Goal: Information Seeking & Learning: Learn about a topic

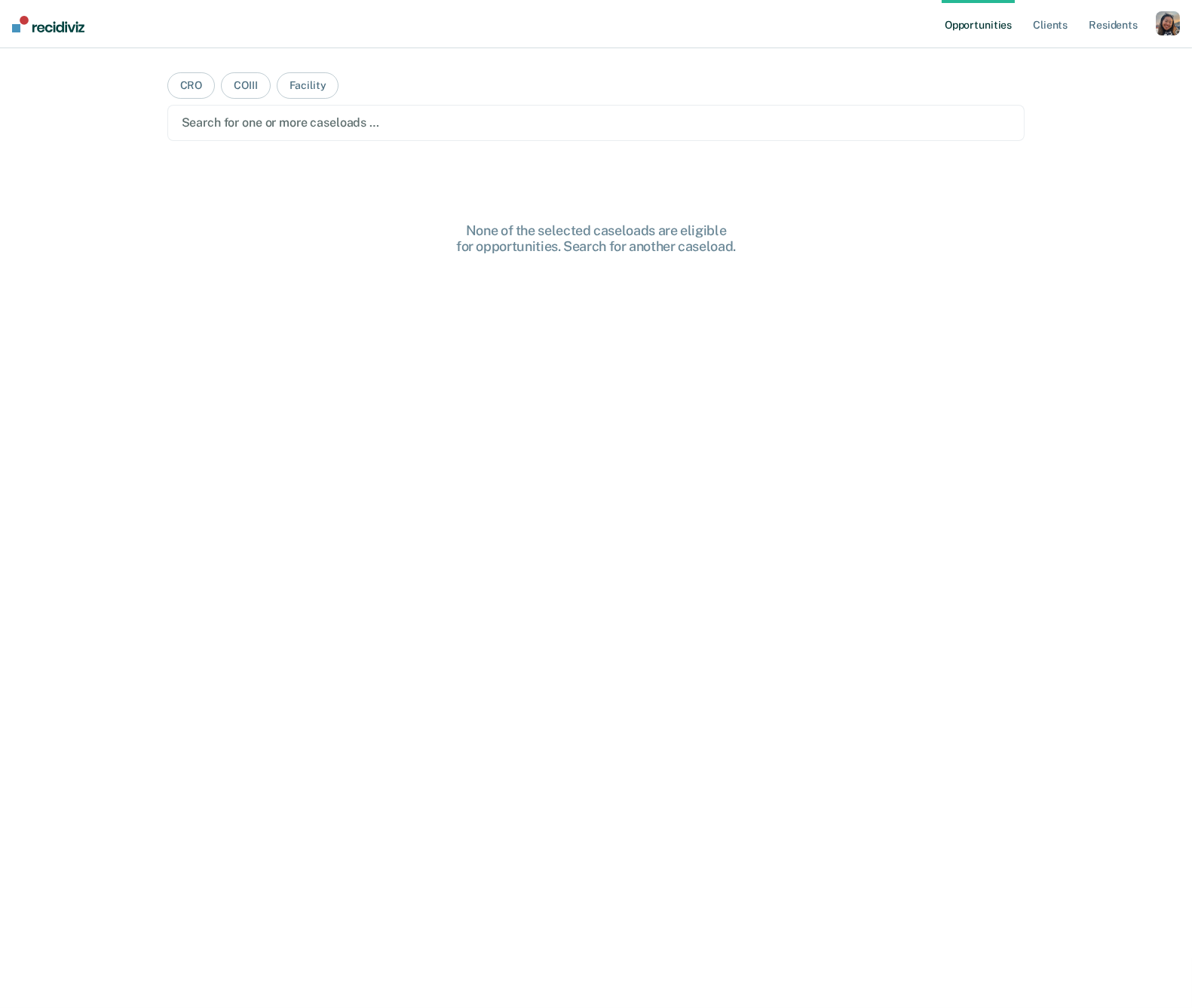
click at [1164, 16] on div "button" at bounding box center [1168, 23] width 24 height 24
click at [1071, 59] on link "Profile" at bounding box center [1107, 61] width 121 height 13
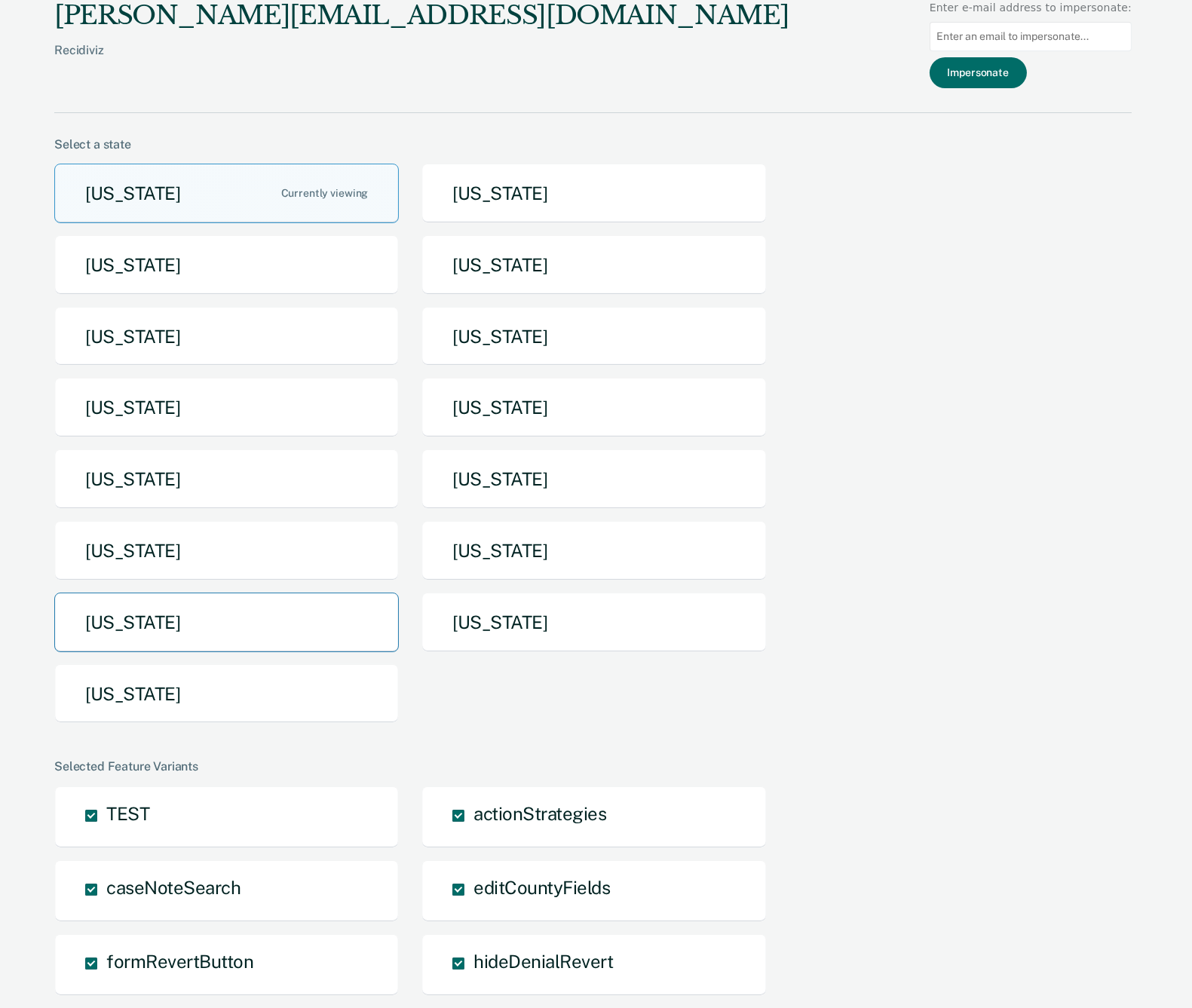
click at [152, 621] on button "[US_STATE]" at bounding box center [227, 622] width 345 height 59
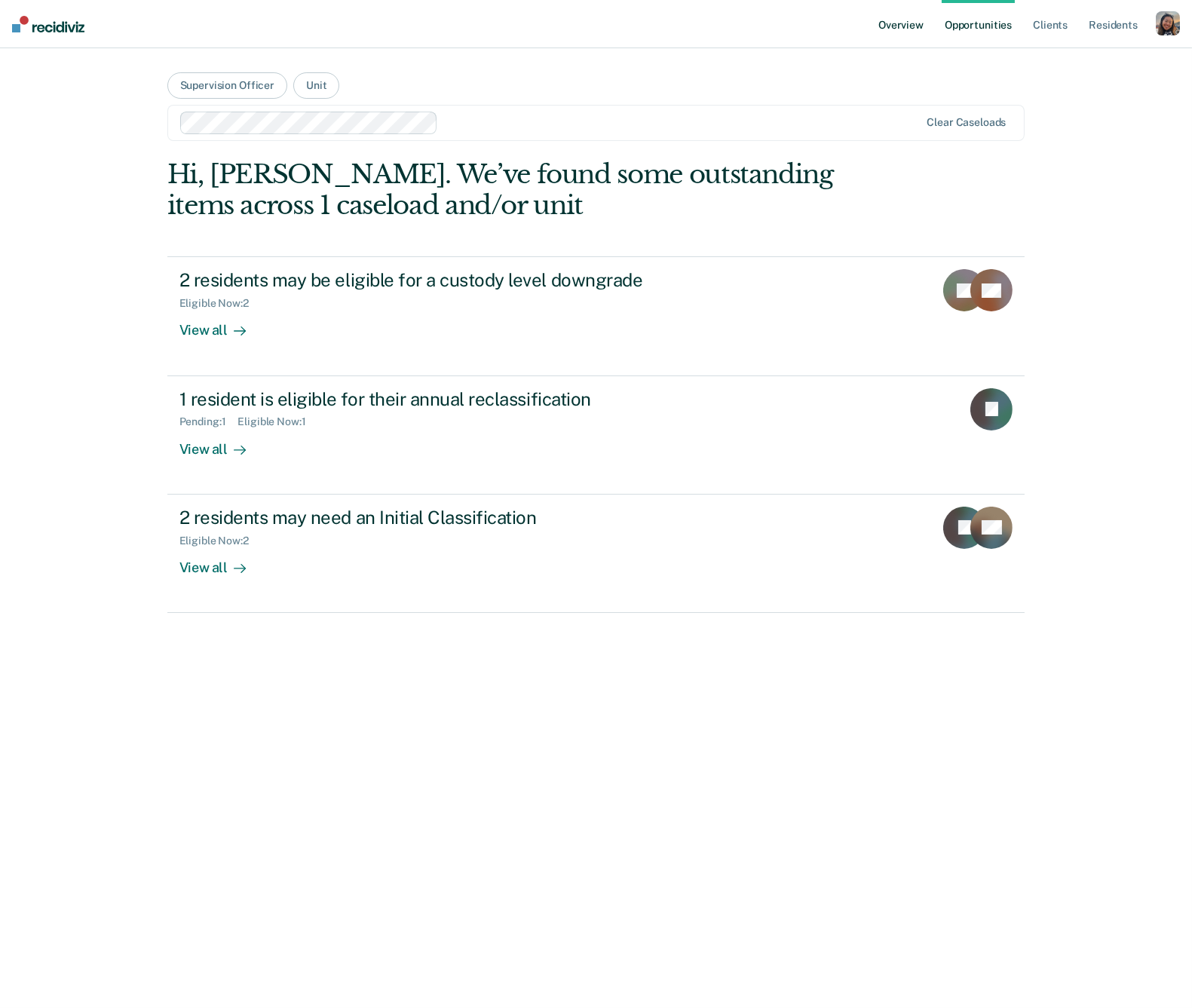
click at [902, 24] on link "Overview" at bounding box center [901, 24] width 51 height 48
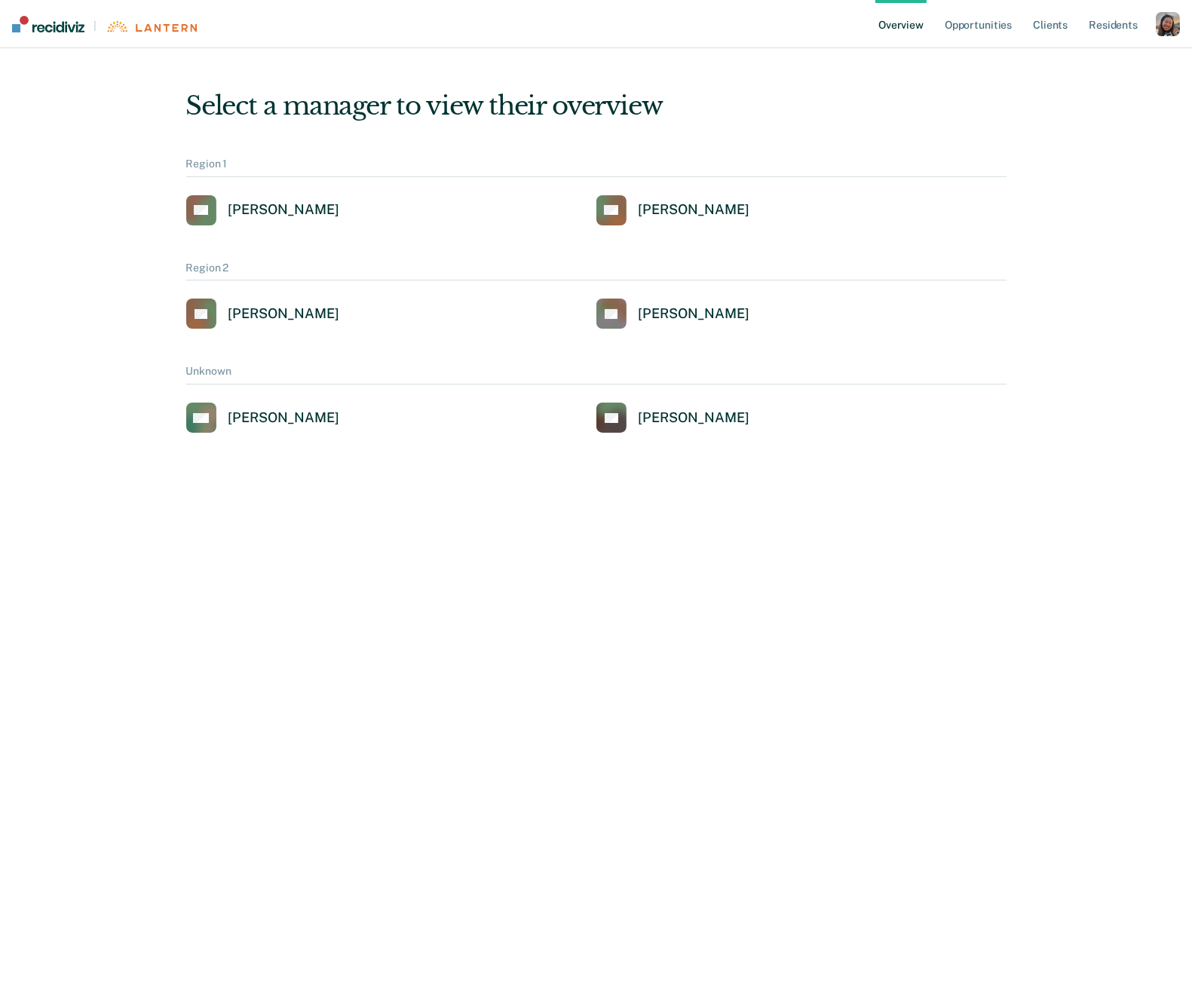
click at [1167, 25] on div "button" at bounding box center [1168, 24] width 24 height 24
click at [1056, 48] on div "Profile How it works Go to Pathways Log Out" at bounding box center [1107, 88] width 145 height 92
click at [1059, 60] on link "Profile" at bounding box center [1107, 61] width 121 height 13
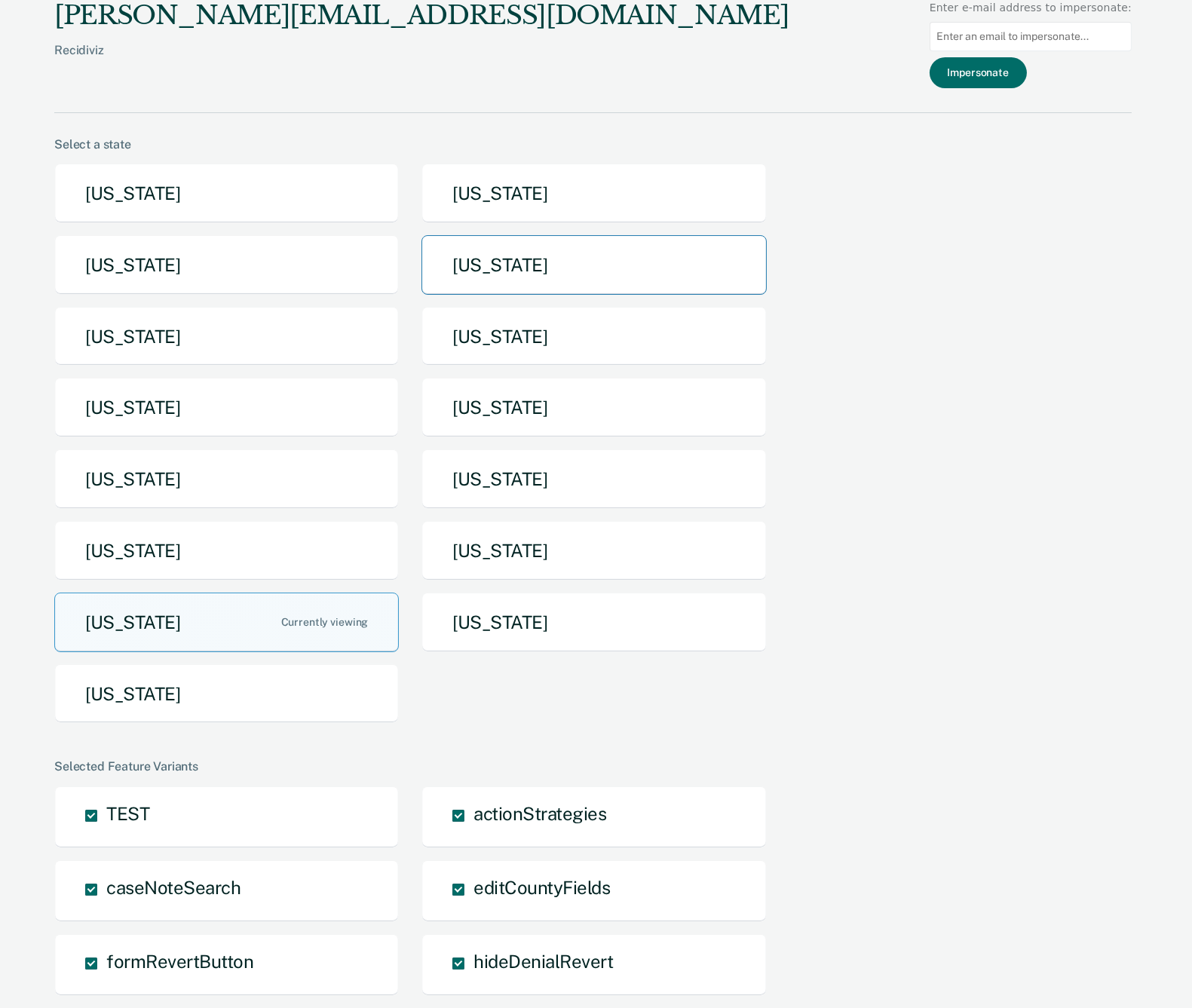
click at [499, 263] on button "[US_STATE]" at bounding box center [593, 265] width 345 height 59
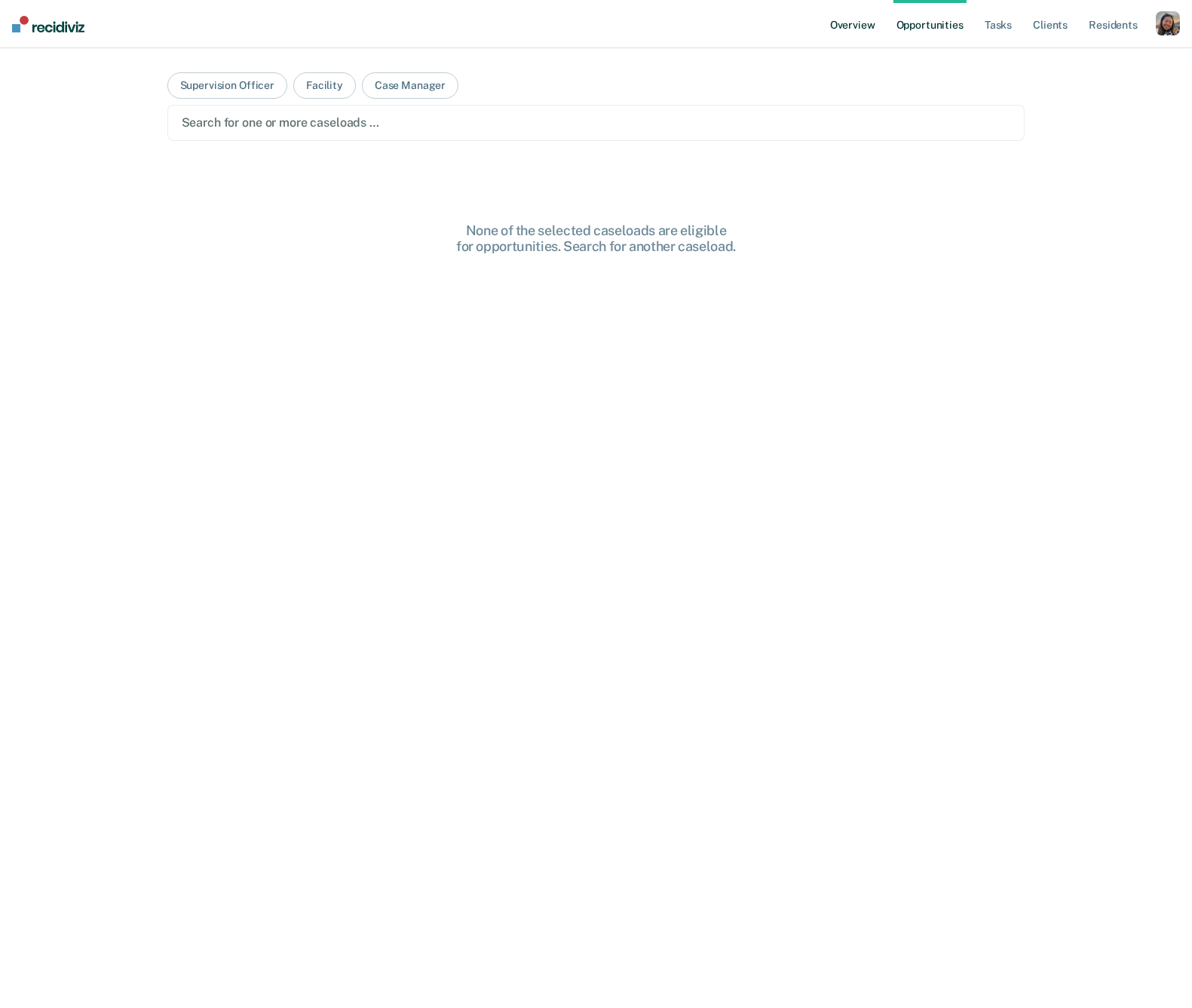
click at [841, 23] on link "Overview" at bounding box center [853, 24] width 51 height 48
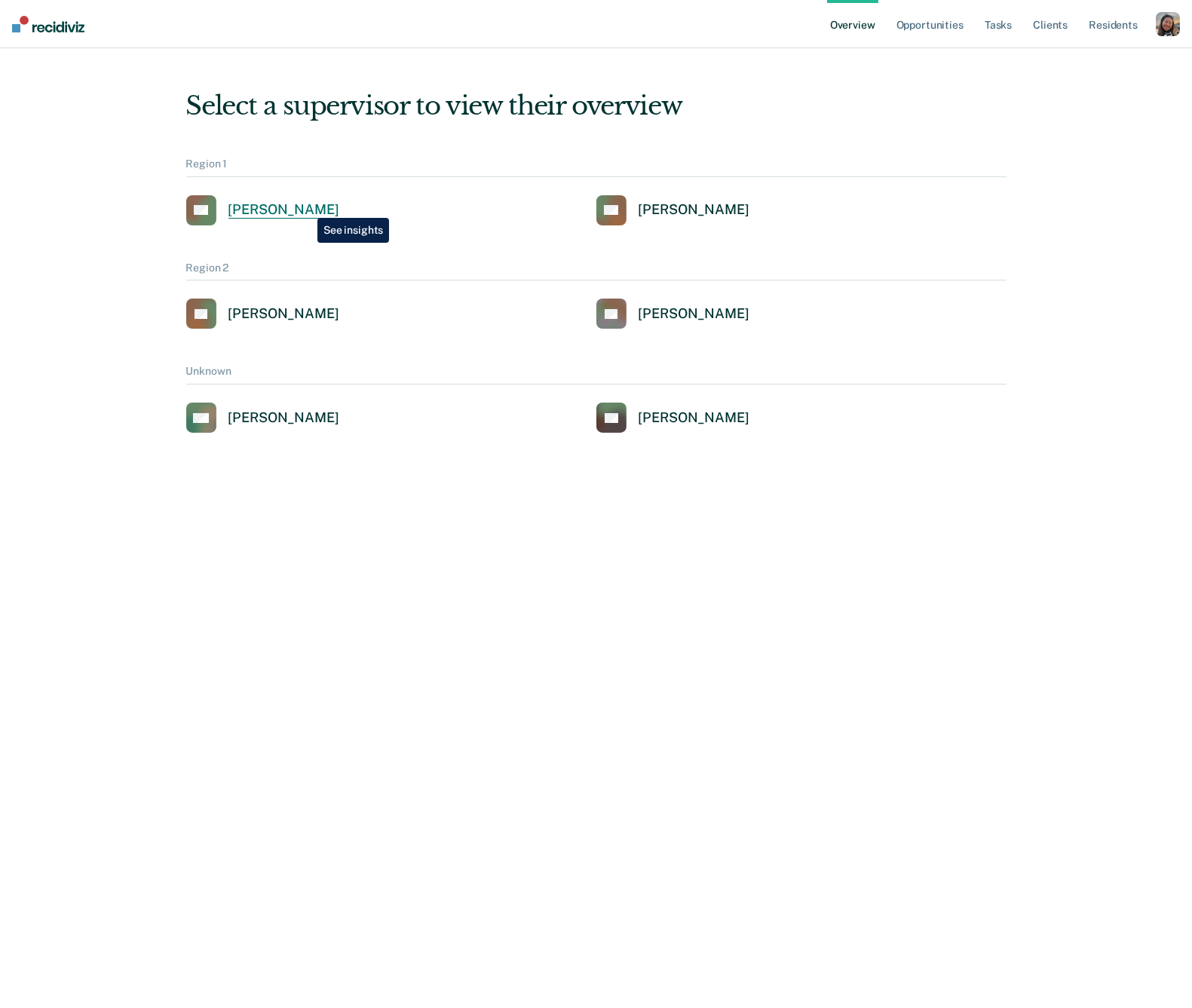
click at [306, 209] on div "[PERSON_NAME]" at bounding box center [284, 210] width 111 height 18
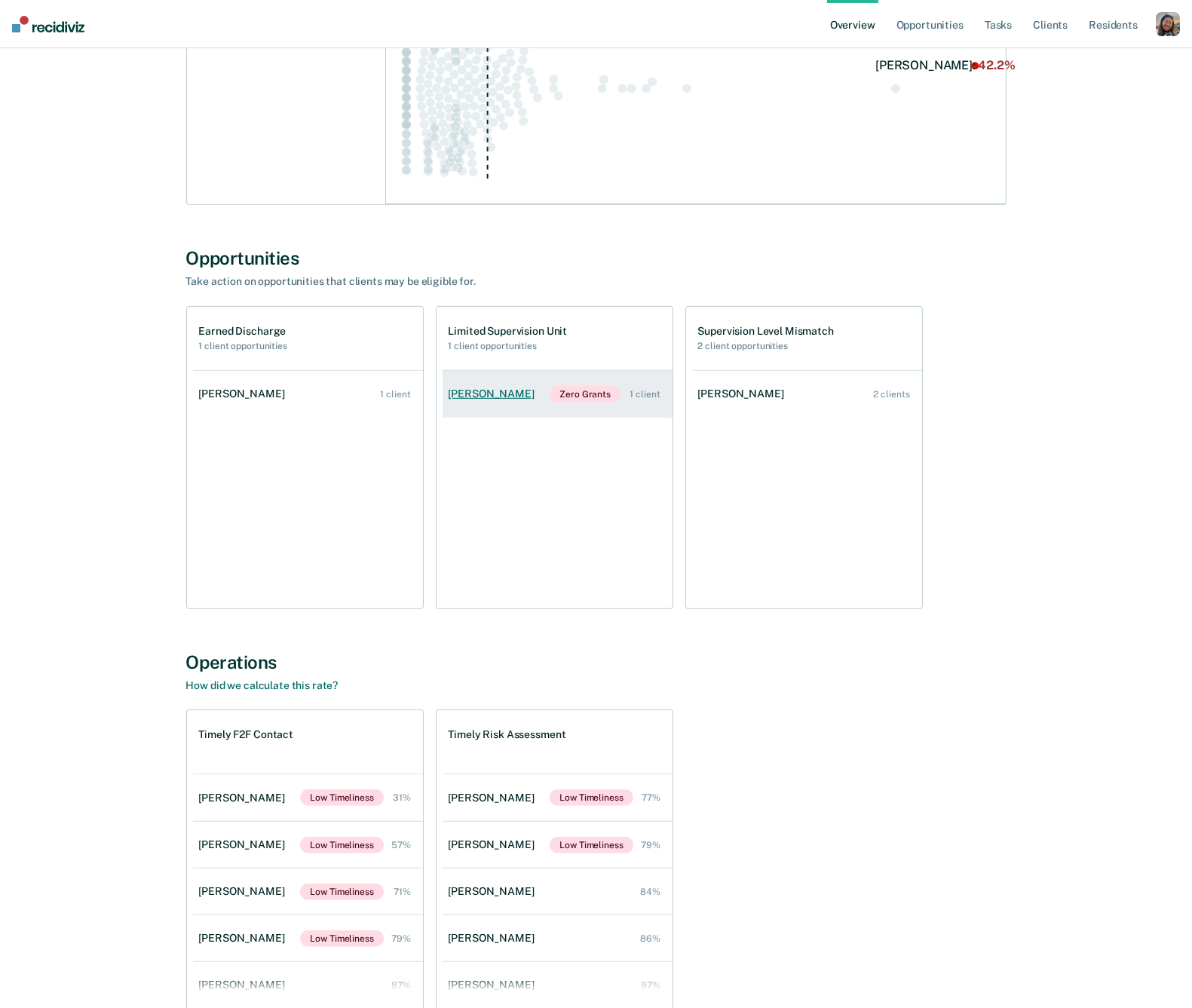
scroll to position [1709, 0]
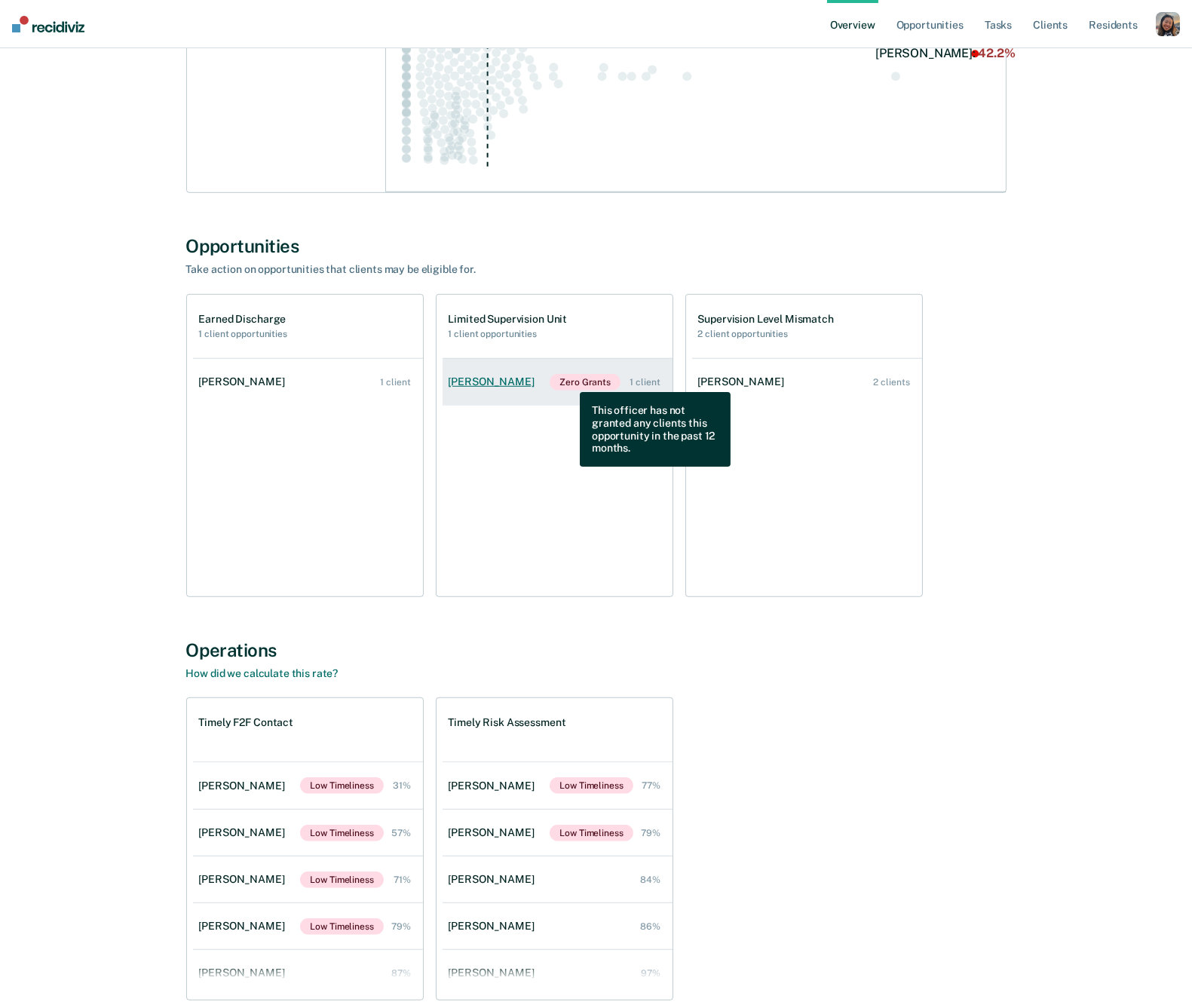
click at [568, 381] on span "Zero Grants" at bounding box center [585, 382] width 71 height 17
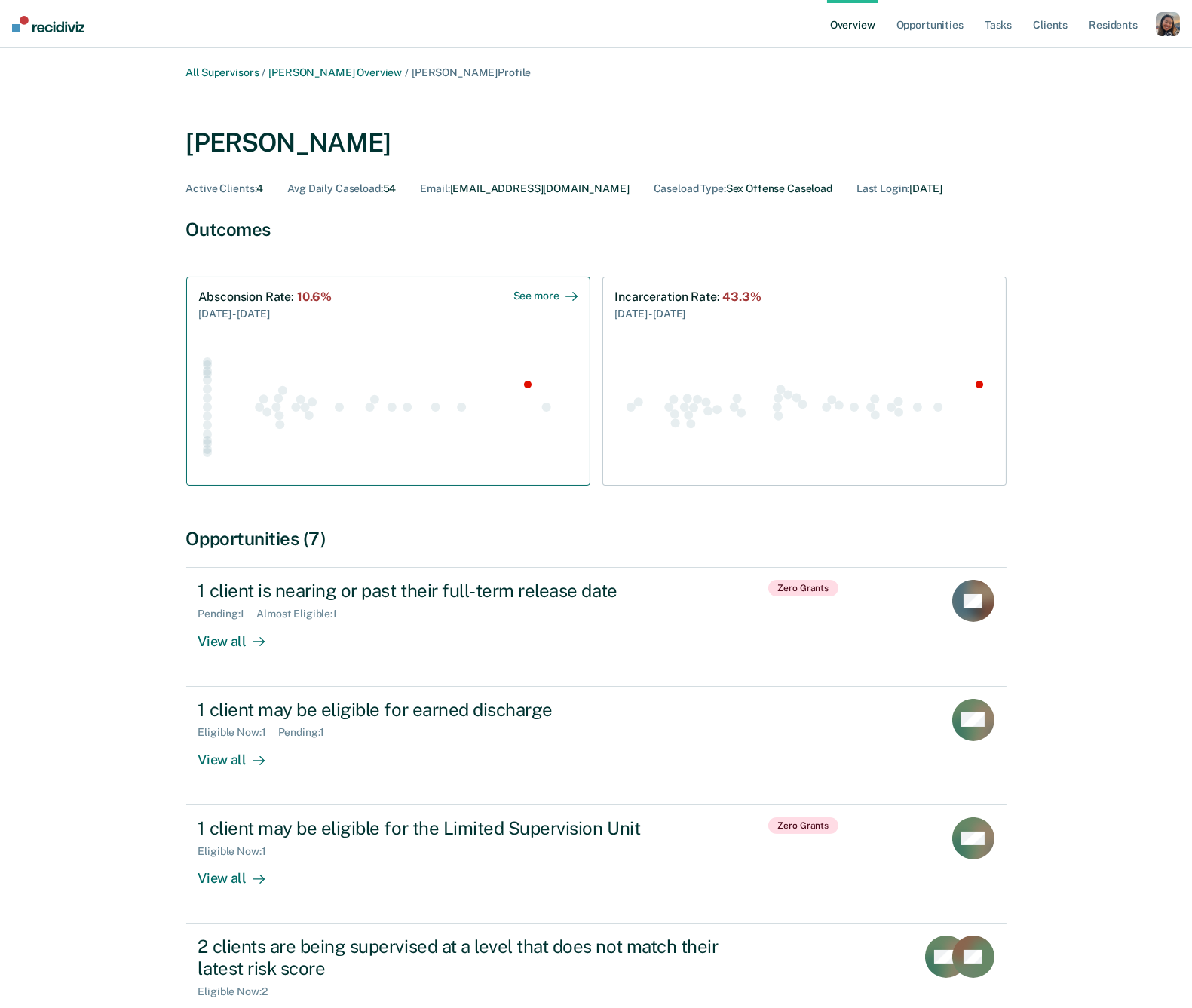
click at [474, 389] on icon "Swarm plot of all absconsion rates in the state for SEX_OFFENSE caseloads, high…" at bounding box center [388, 406] width 379 height 133
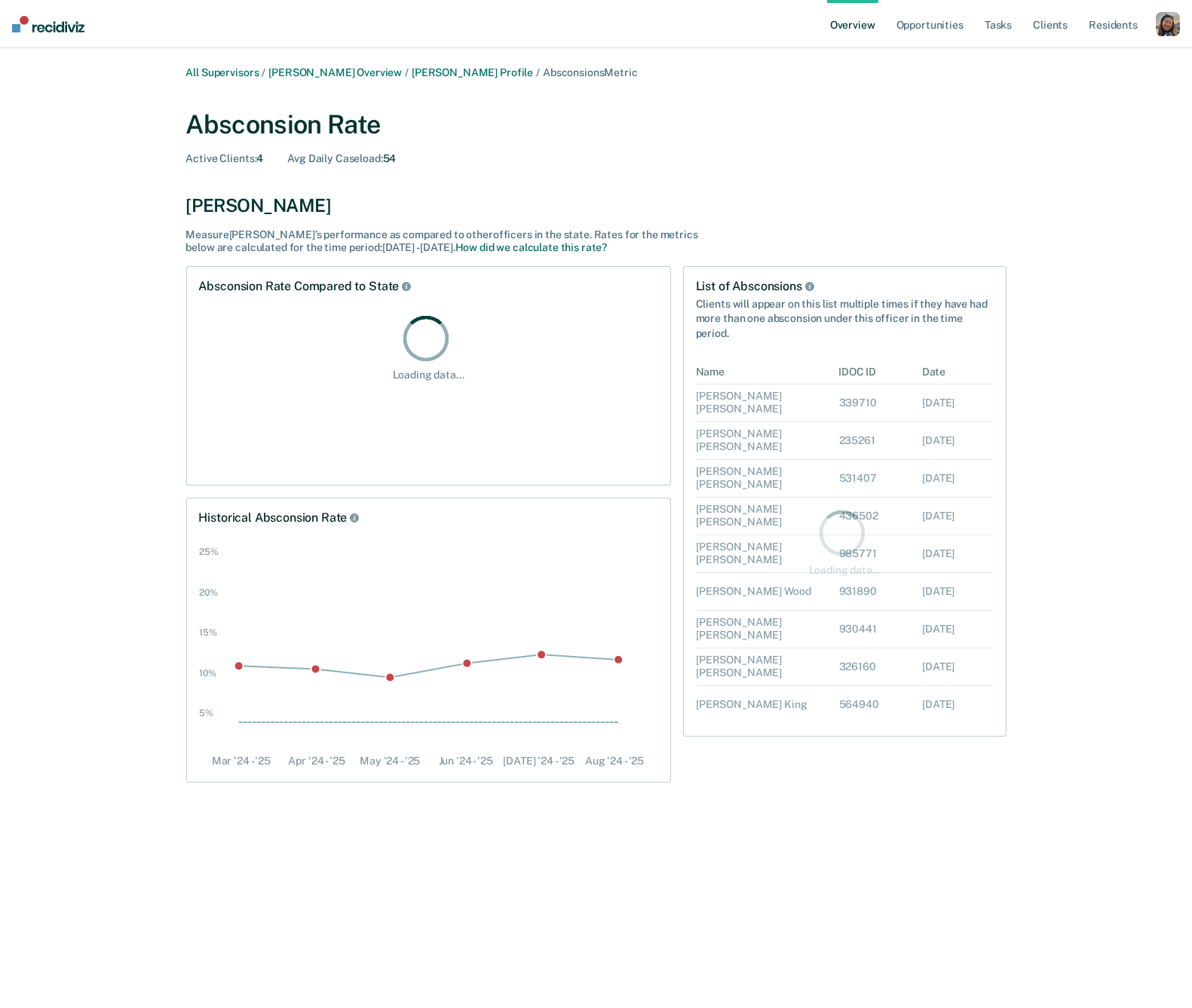
scroll to position [365, 297]
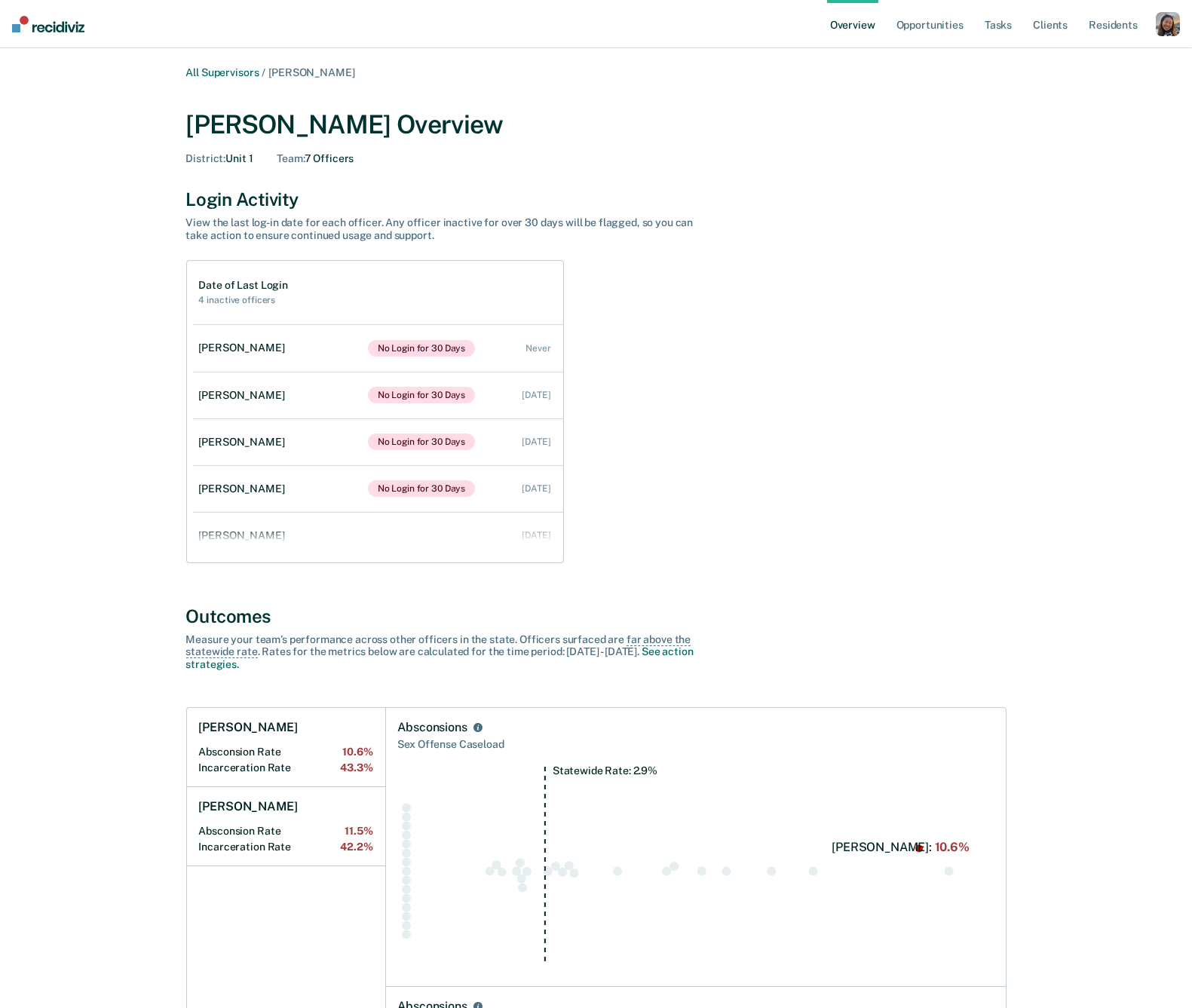
click at [987, 414] on div "Date of Last Login 4 inactive officers Jason Nelson No Login for 30 Days Never …" at bounding box center [596, 412] width 820 height 303
click at [851, 23] on link "Overview" at bounding box center [853, 24] width 51 height 48
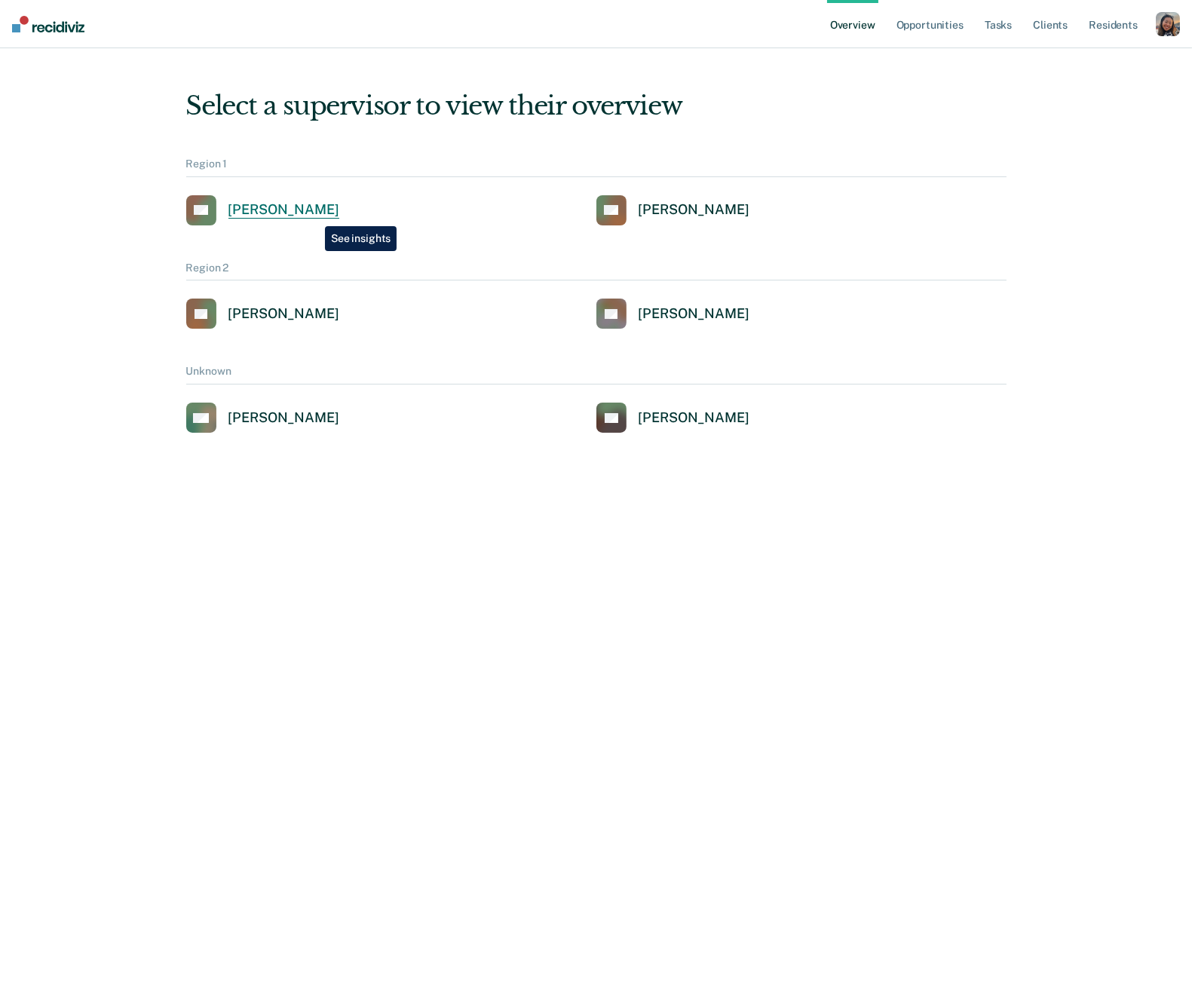
click at [313, 215] on div "Alejandro D Gonzalez" at bounding box center [284, 210] width 111 height 18
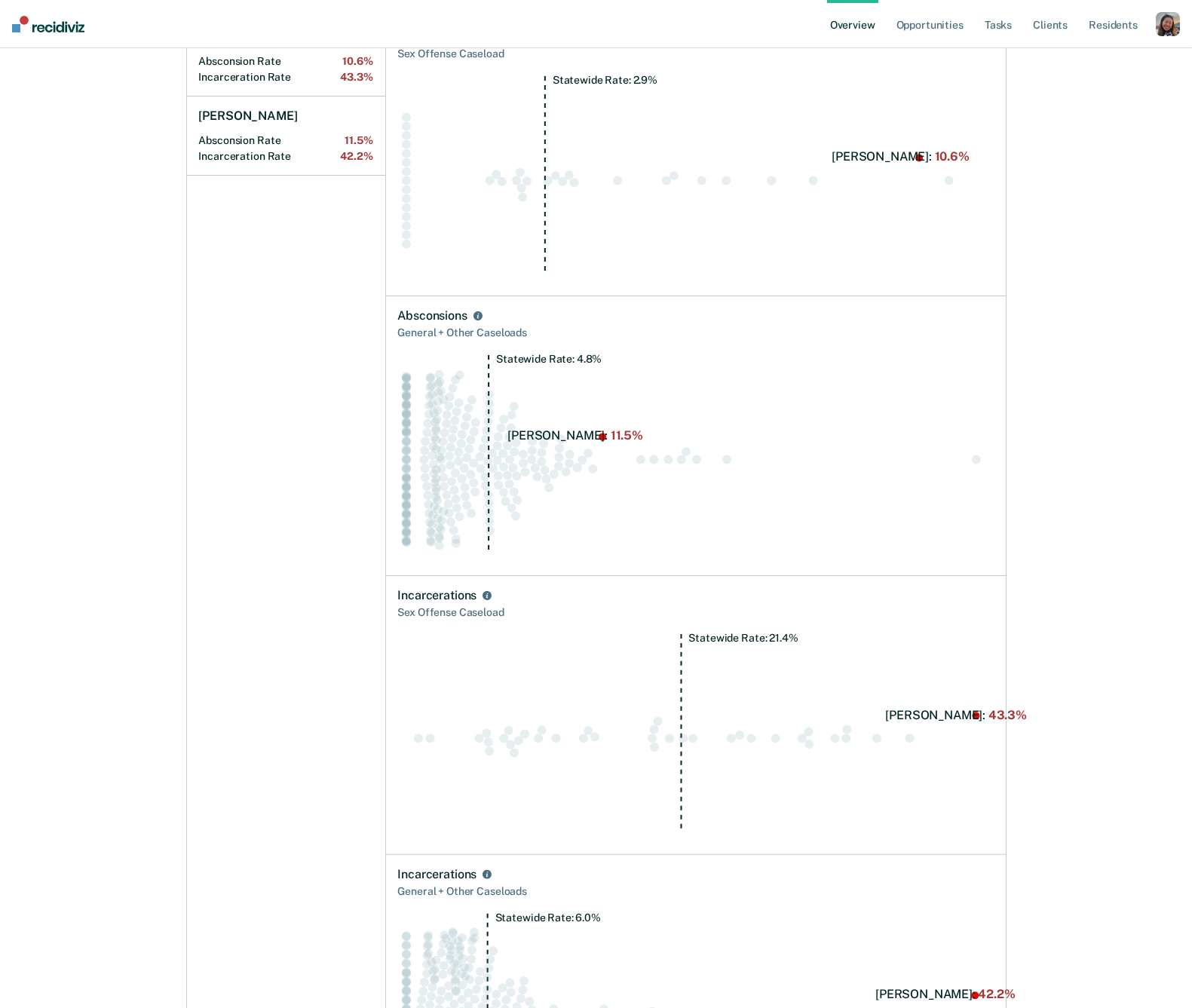
scroll to position [608, 0]
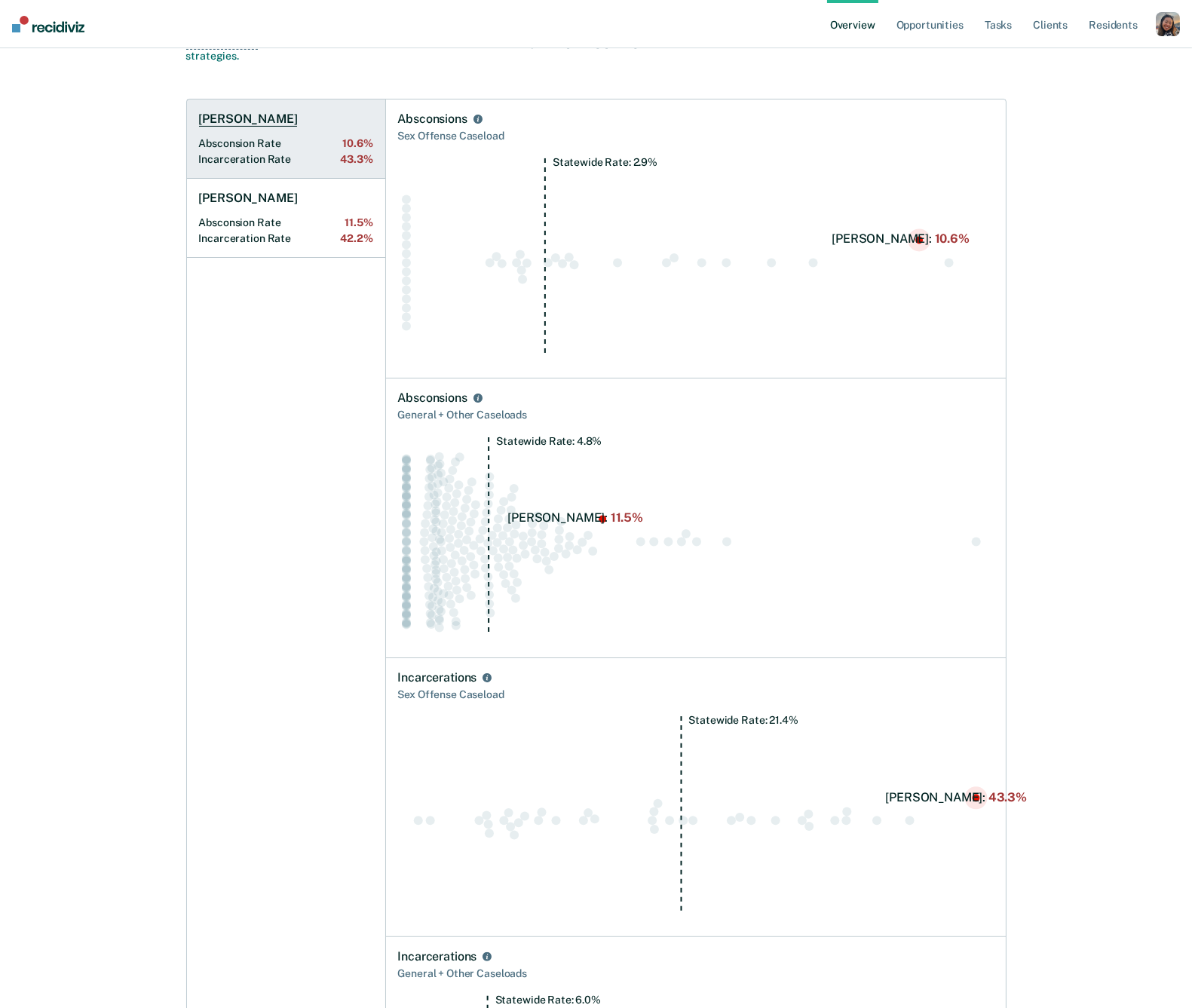
click at [262, 150] on link "Walter Harris Absconsion Rate 10.6% Incarceration Rate 43.3%" at bounding box center [286, 139] width 199 height 79
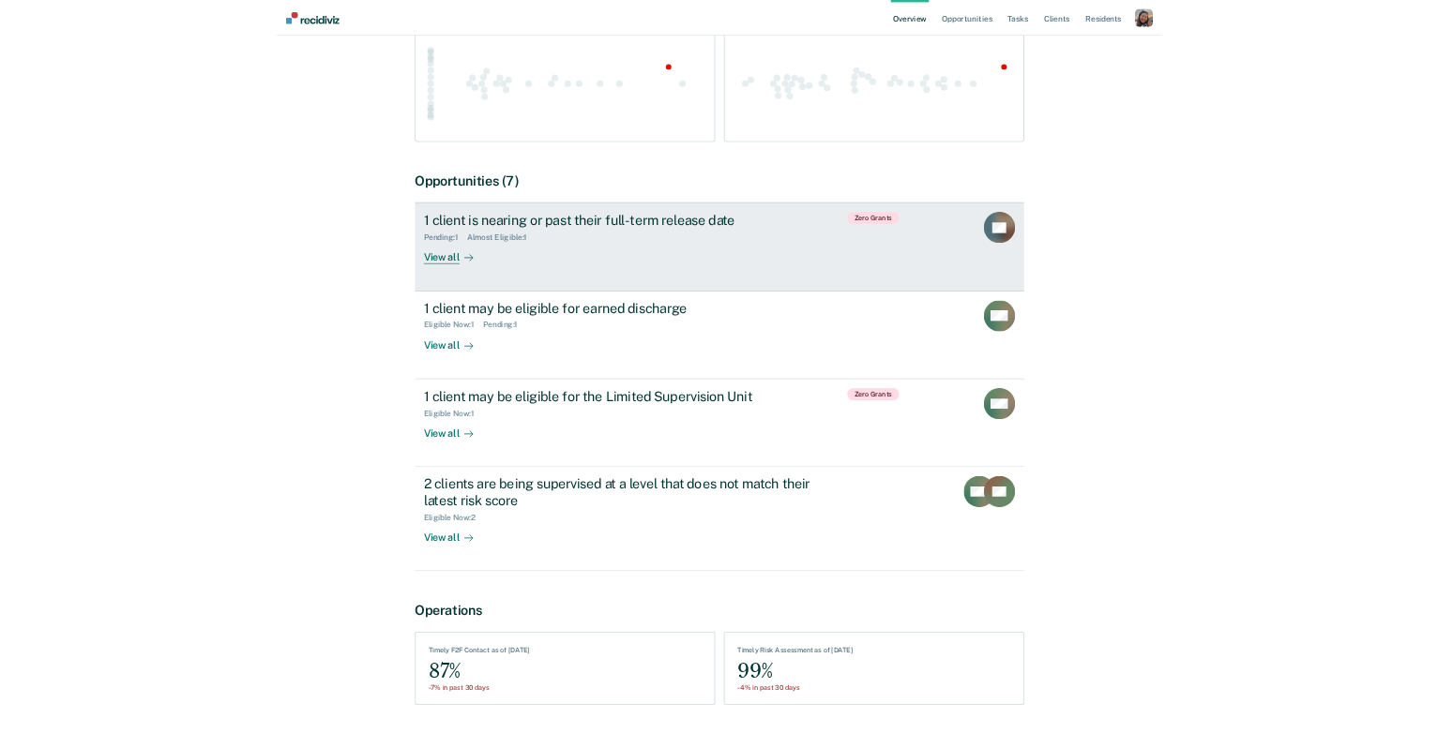
scroll to position [390, 0]
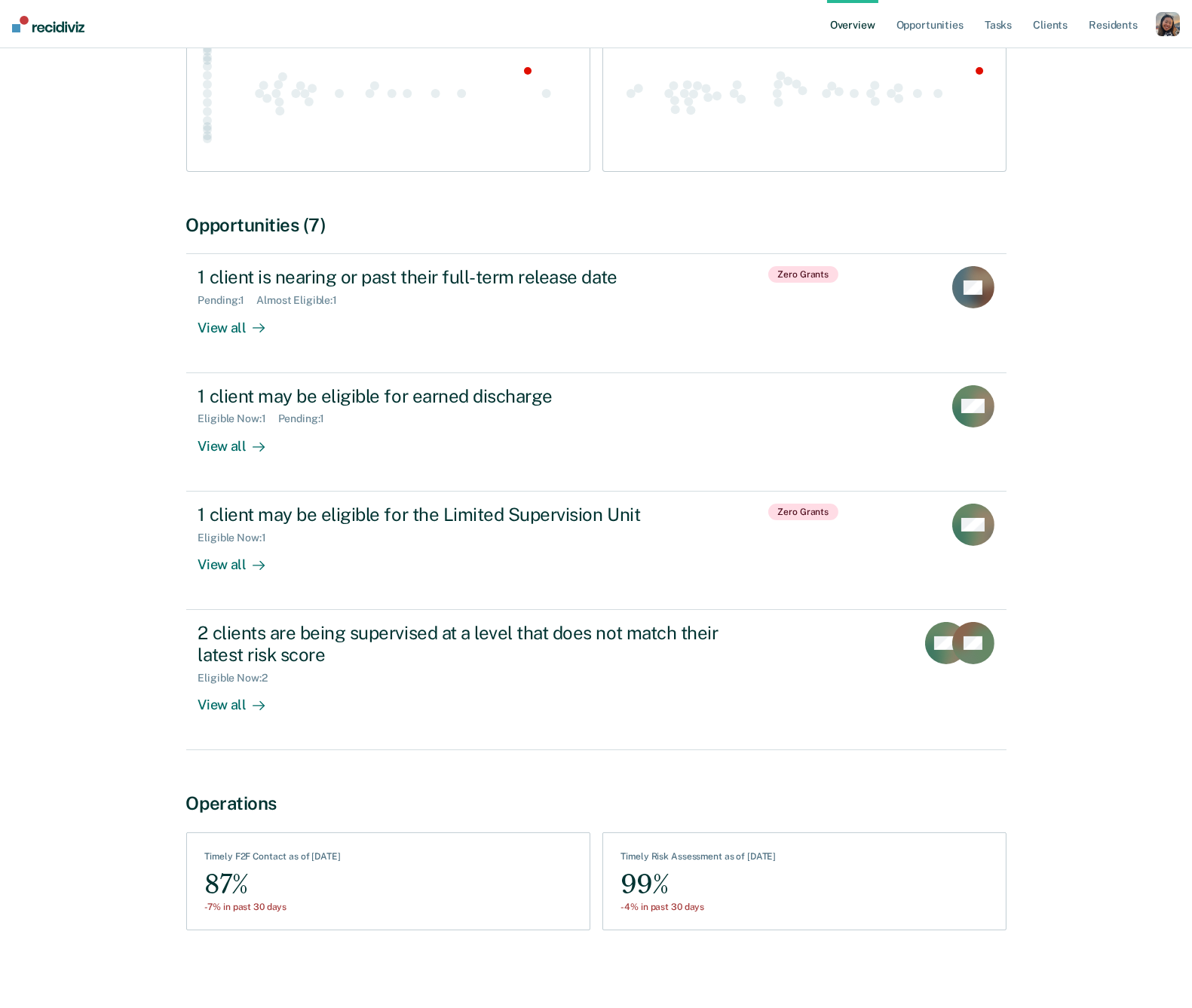
click at [1050, 795] on div "All Supervisors / Alejandro D Gonzalez Overview / Walter Harris Profile Walter …" at bounding box center [596, 356] width 1156 height 1208
click at [1027, 679] on div "All Supervisors / Alejandro D Gonzalez Overview / Walter Harris Profile Walter …" at bounding box center [596, 356] width 905 height 1208
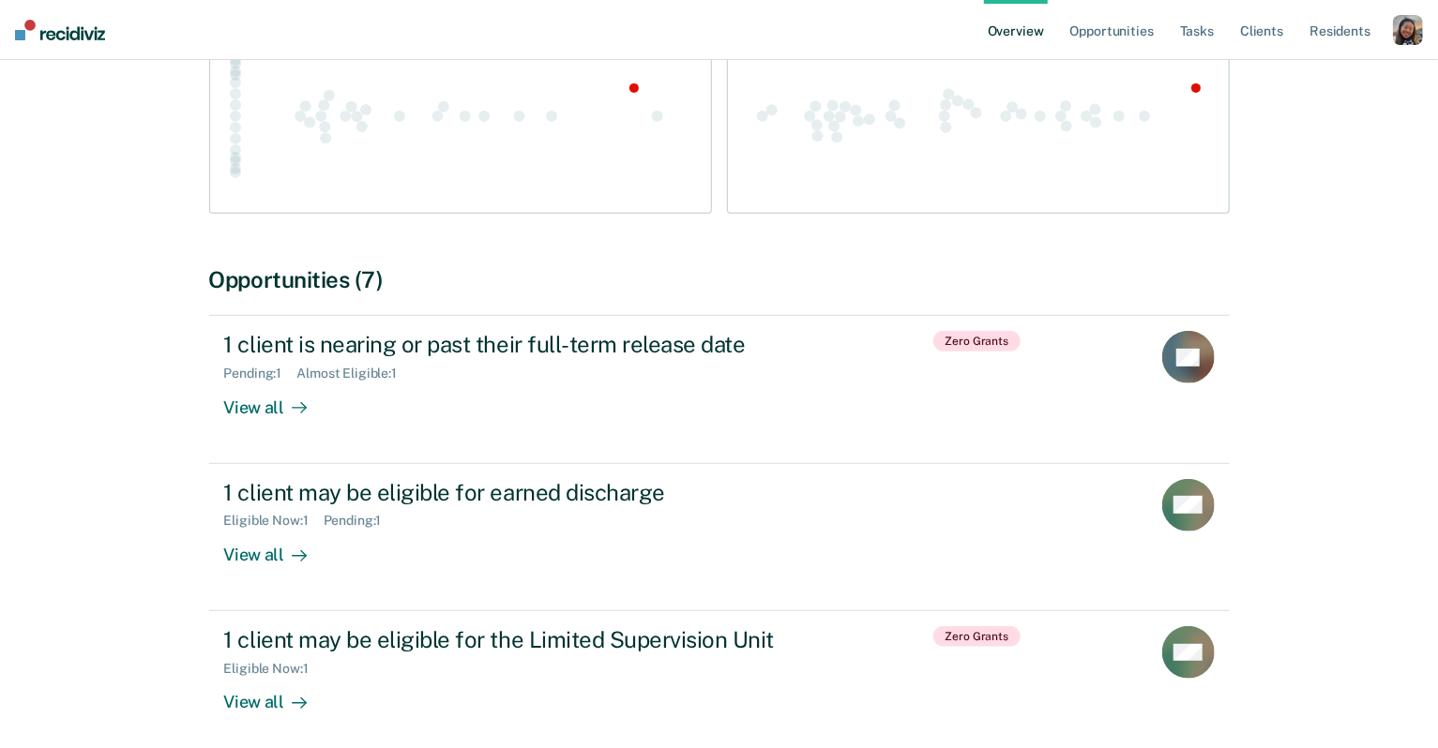
click at [1004, 26] on link "Overview" at bounding box center [1016, 30] width 64 height 60
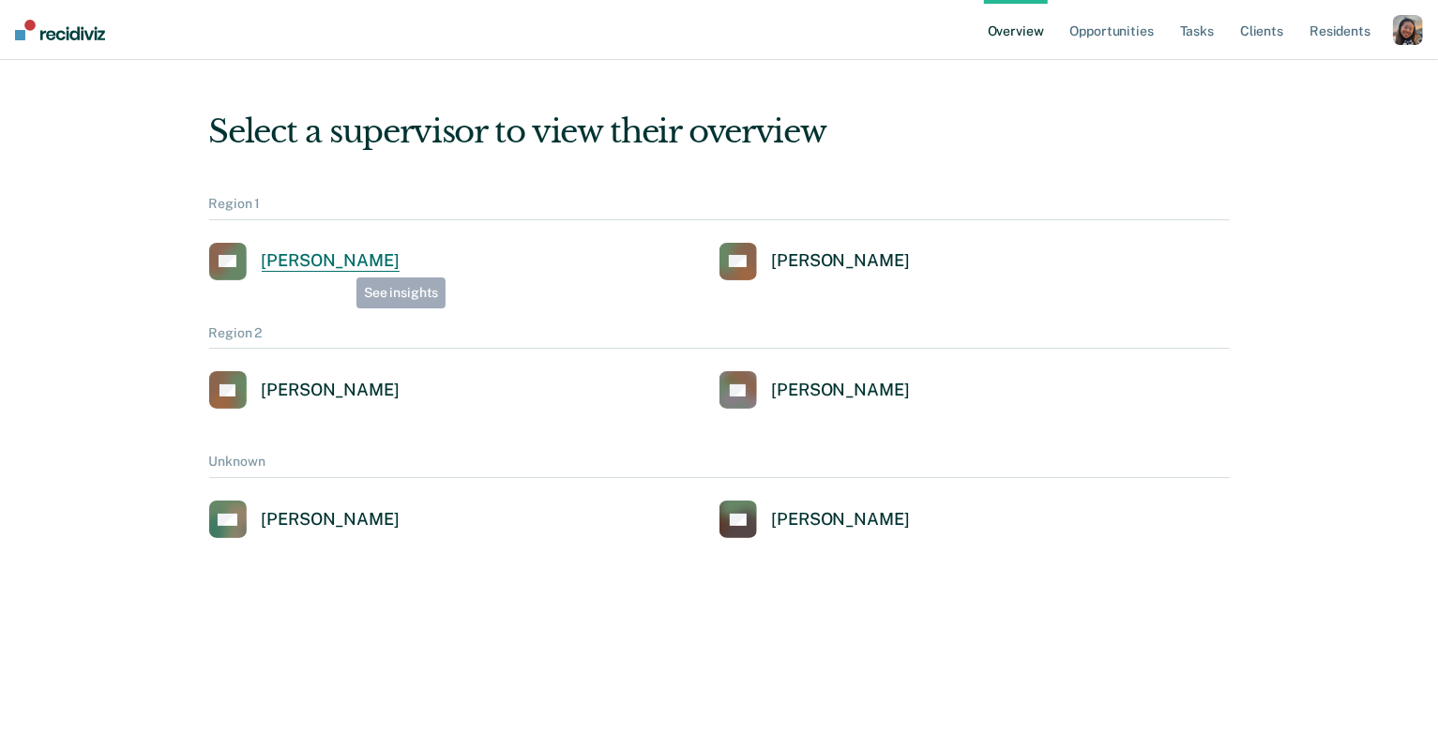
click at [343, 265] on div "Alejandro D Gonzalez" at bounding box center [331, 261] width 138 height 22
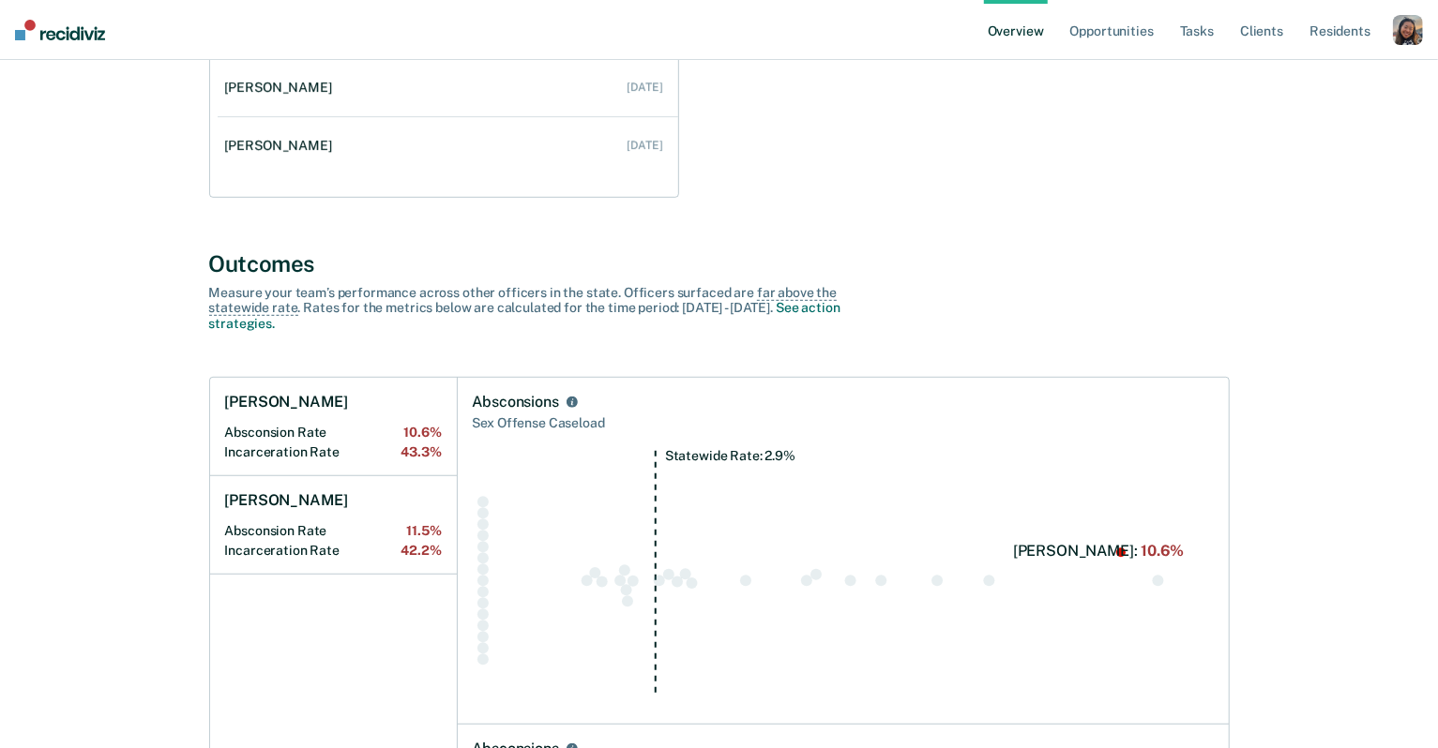
scroll to position [499, 0]
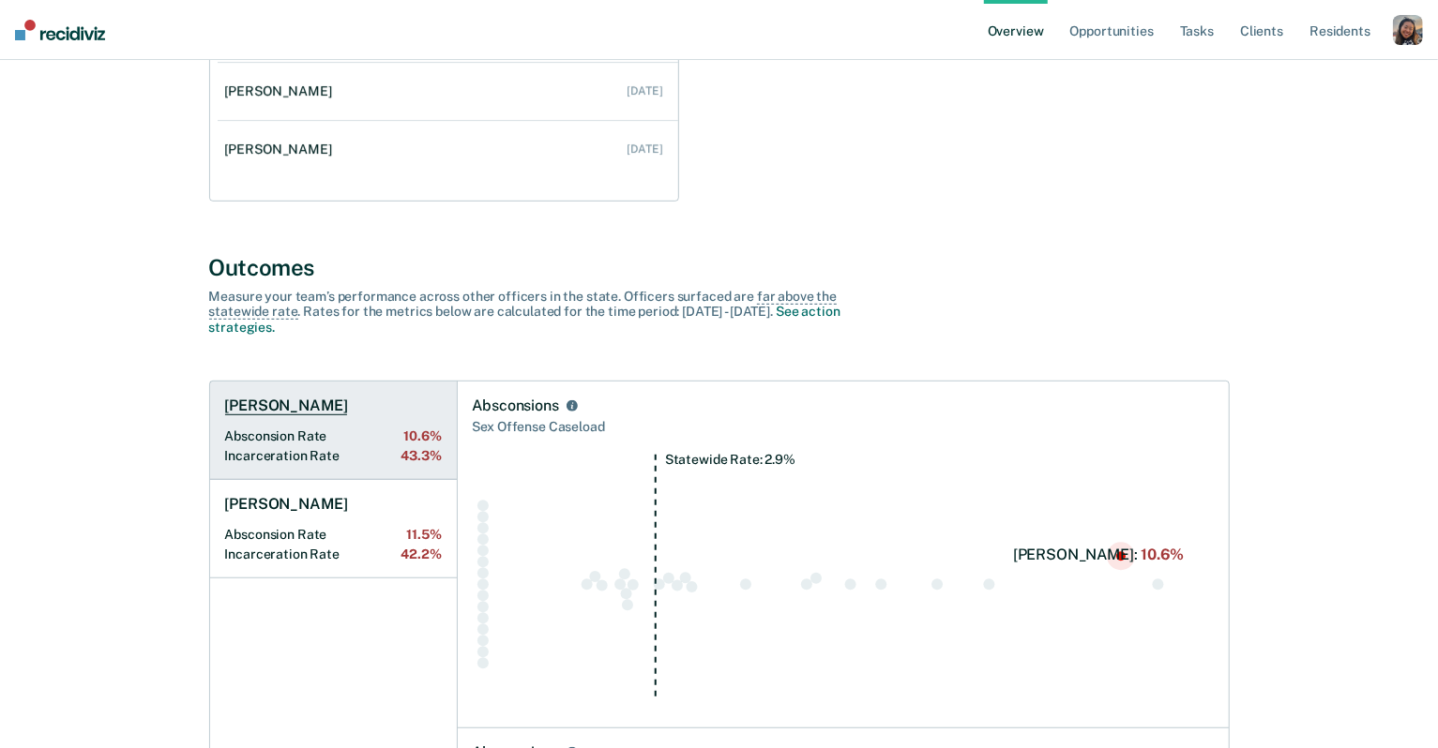
click at [290, 431] on Rate "Absconsion Rate 10.6%" at bounding box center [333, 437] width 217 height 16
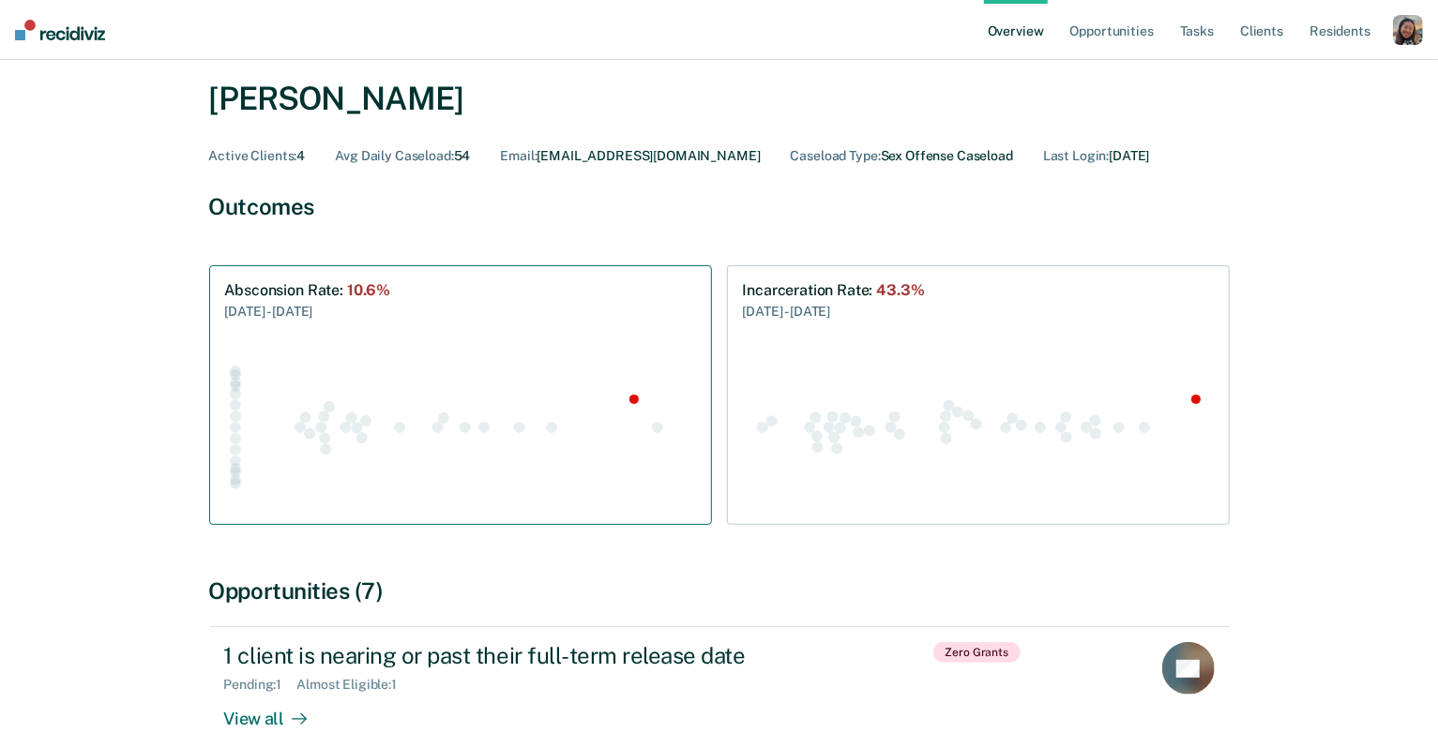
scroll to position [78, 0]
click at [583, 418] on icon "Swarm plot of all absconsion rates in the state for SEX_OFFENSE caseloads, high…" at bounding box center [460, 427] width 471 height 165
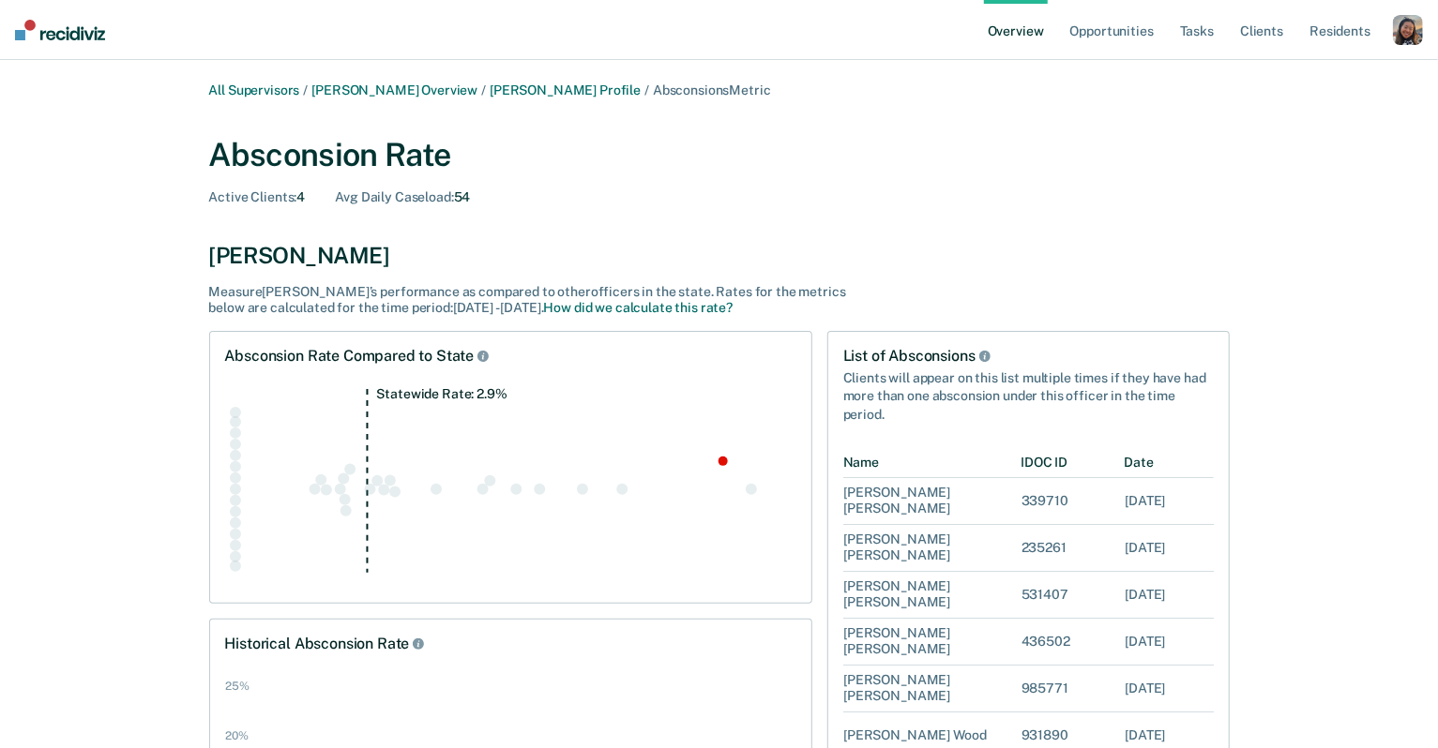
click at [1006, 34] on link "Overview" at bounding box center [1016, 30] width 64 height 60
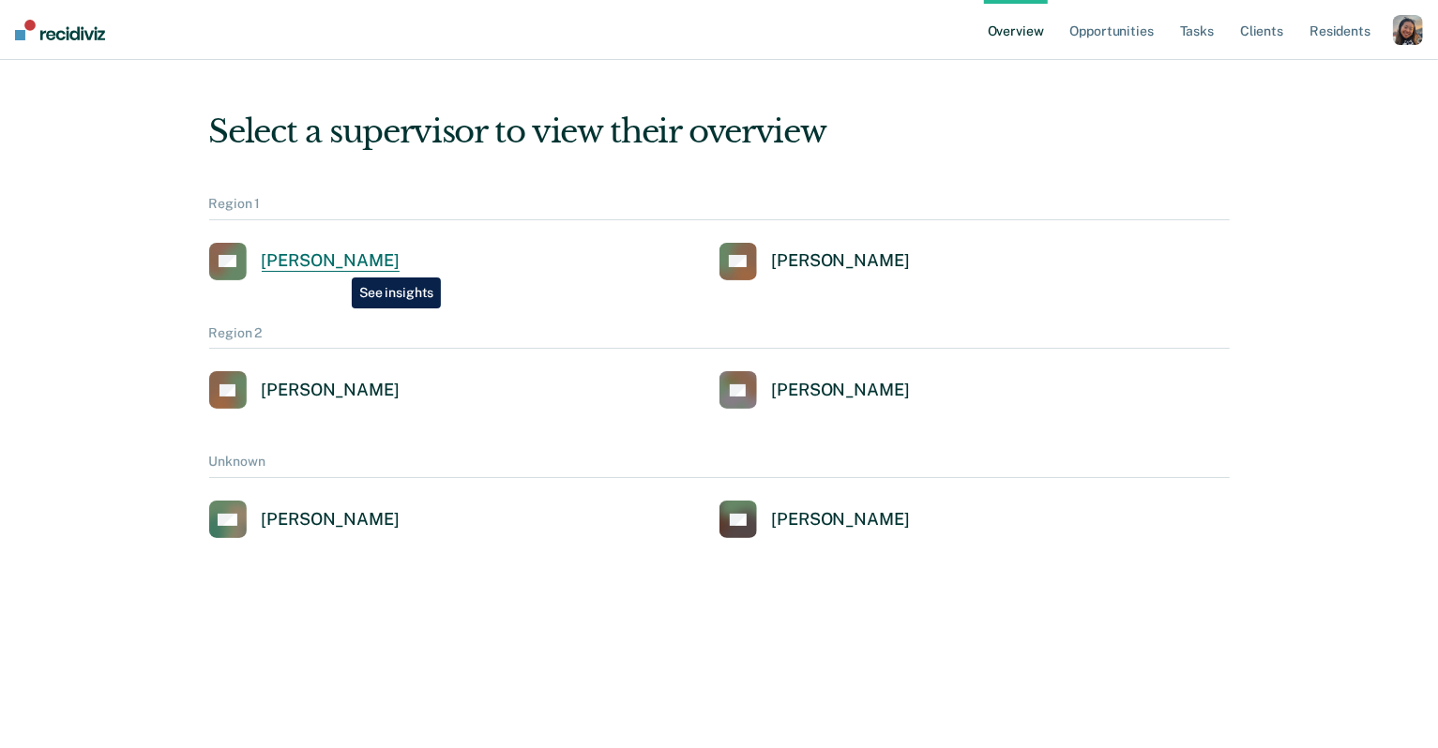
click at [338, 264] on div "Alejandro D Gonzalez" at bounding box center [331, 261] width 138 height 22
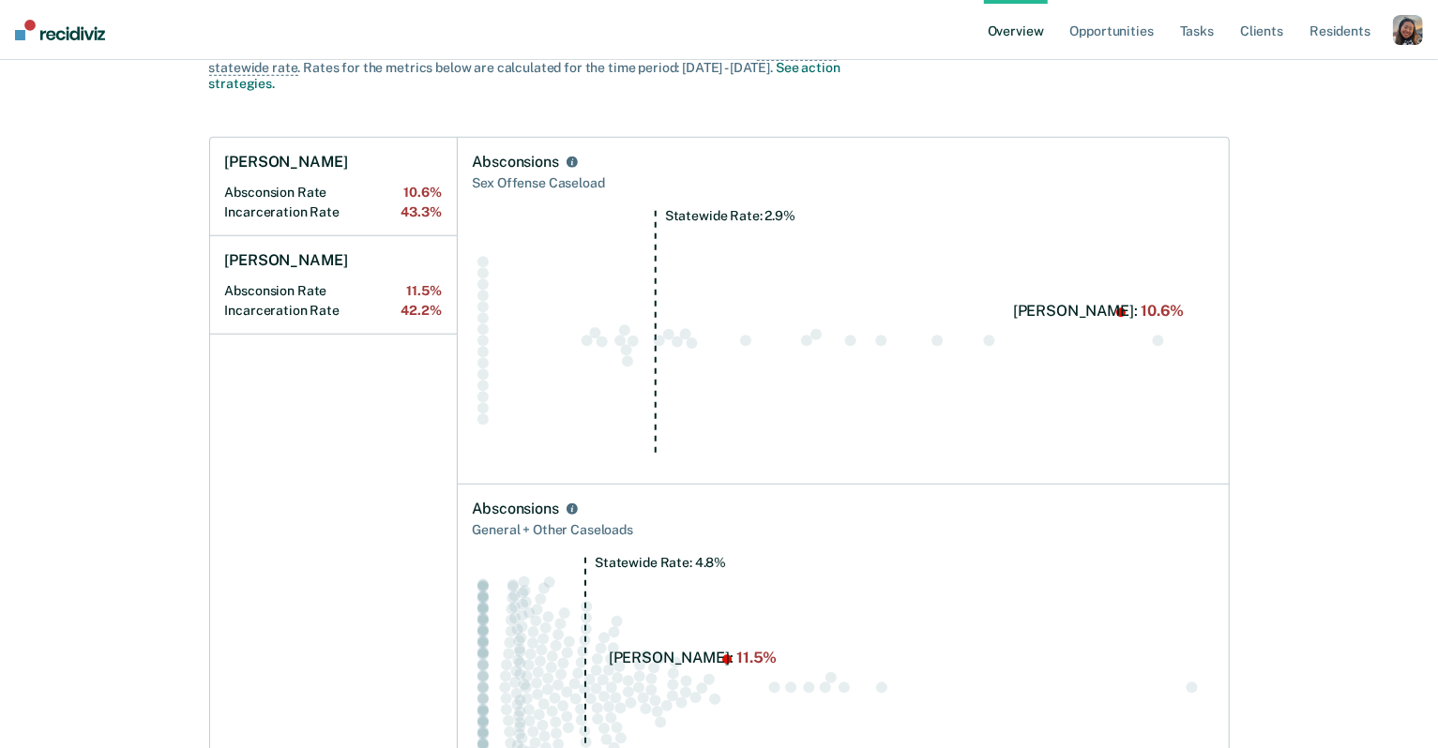
scroll to position [742, 0]
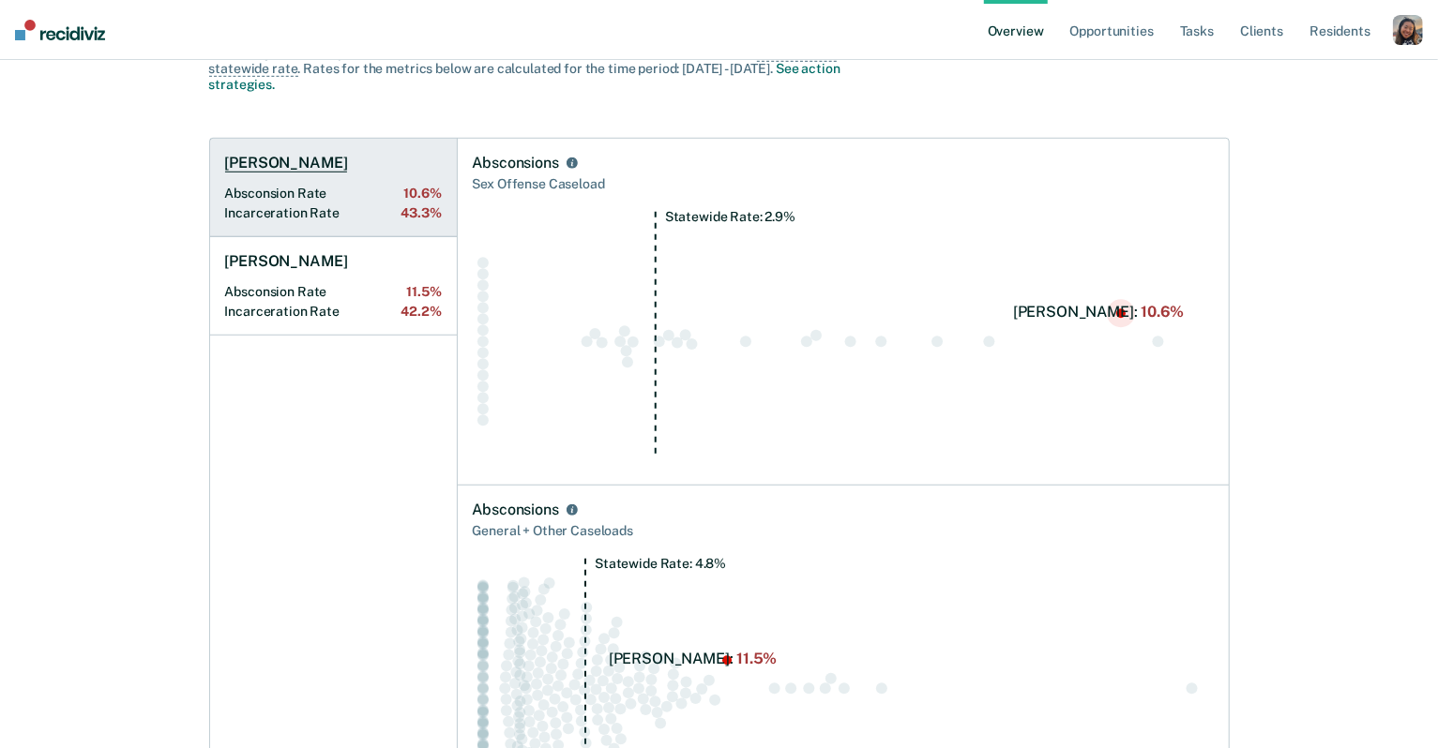
click at [338, 186] on Rate "Absconsion Rate 10.6%" at bounding box center [333, 194] width 217 height 16
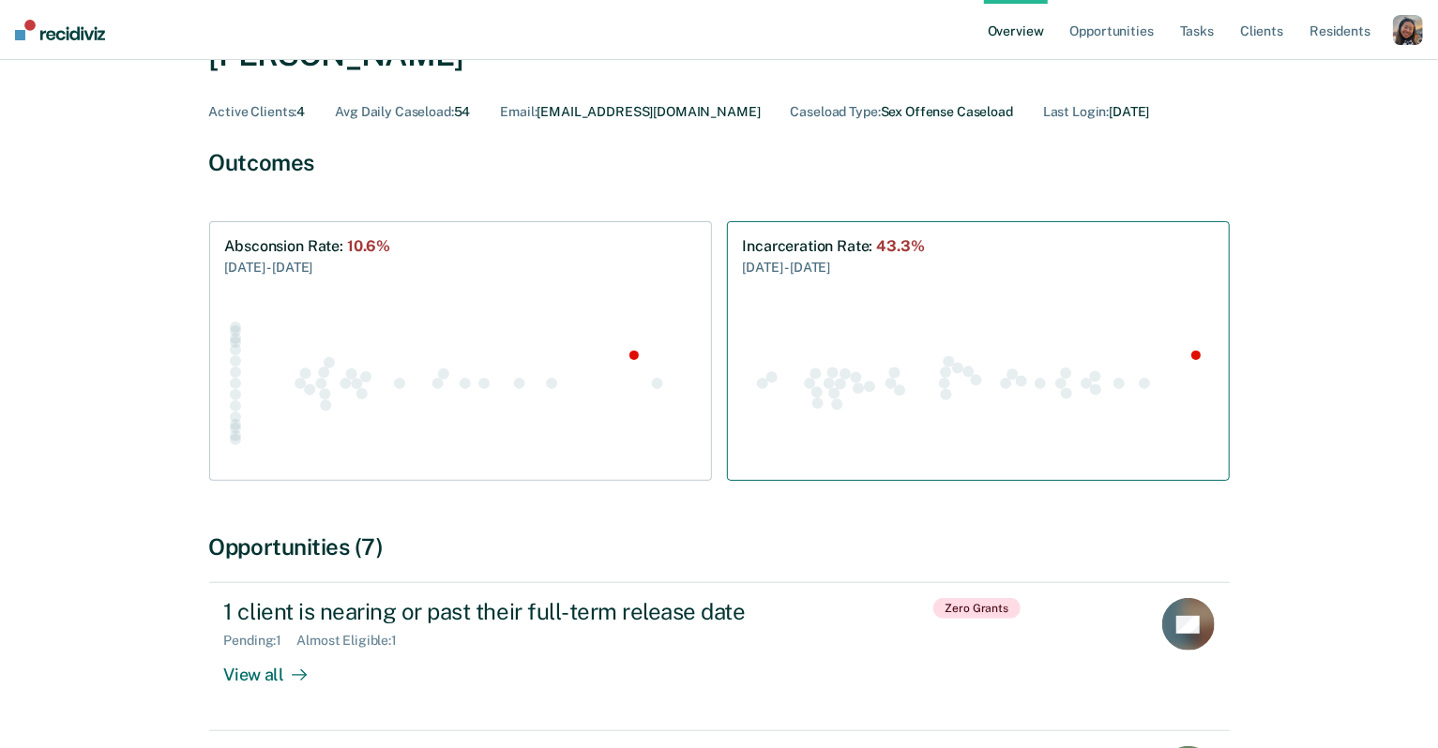
scroll to position [119, 0]
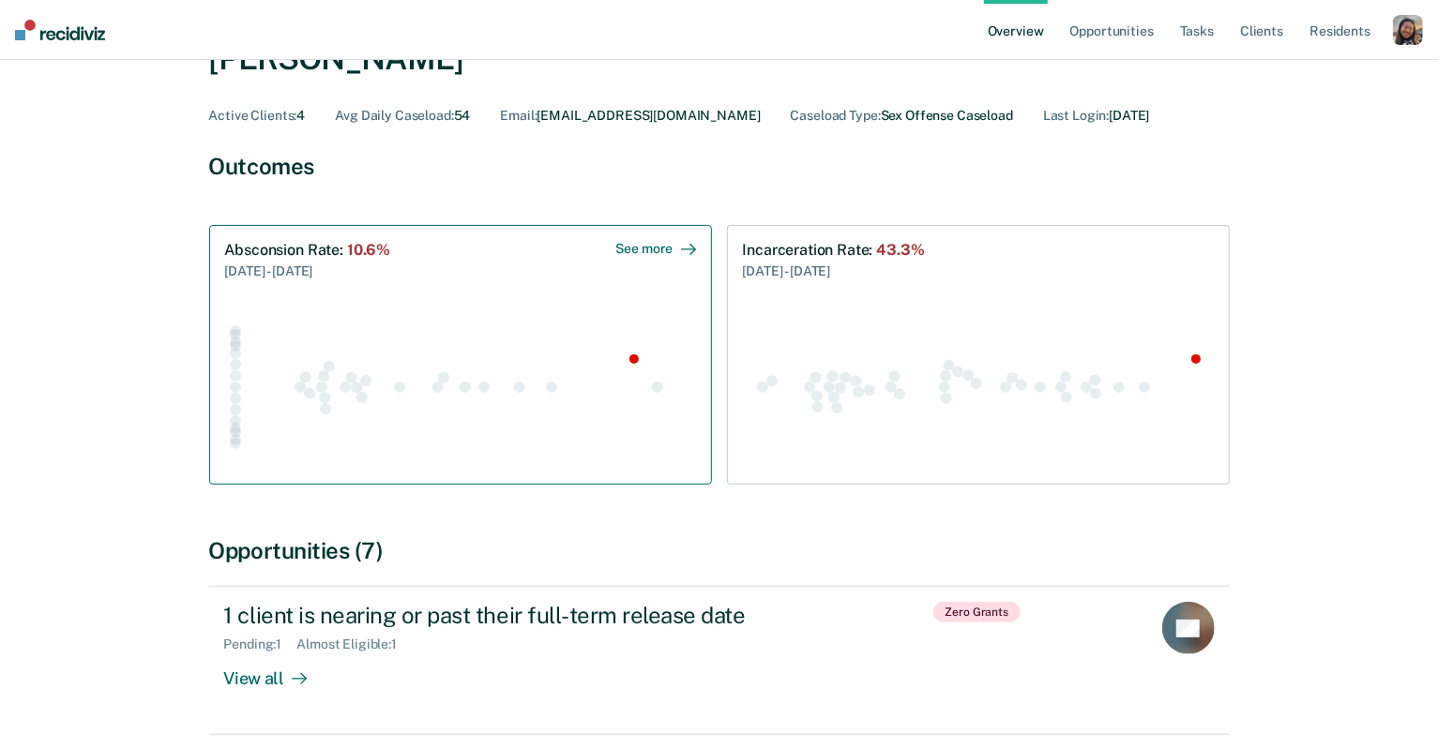
click at [501, 296] on div at bounding box center [460, 375] width 471 height 188
